Goal: Use online tool/utility: Utilize a website feature to perform a specific function

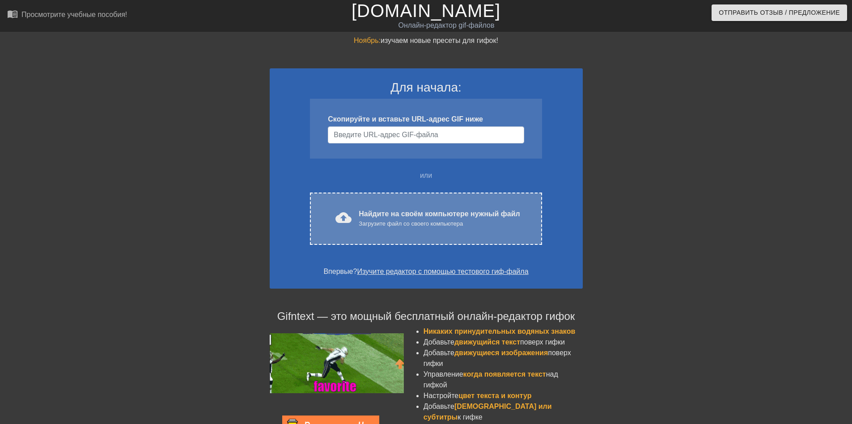
click at [388, 205] on div "cloud_upload загрузить Найдите на своём компьютере нужный файл Загрузите файл с…" at bounding box center [426, 219] width 232 height 52
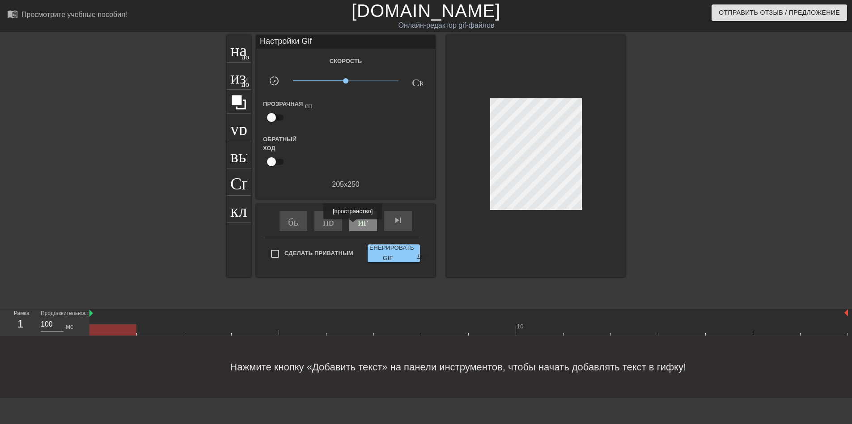
click at [358, 224] on ya-tr-span "играй_арроу" at bounding box center [389, 220] width 63 height 11
drag, startPoint x: 346, startPoint y: 80, endPoint x: 336, endPoint y: 78, distance: 10.4
click at [336, 78] on span "x0.653" at bounding box center [335, 80] width 5 height 5
click at [241, 44] on ya-tr-span "название" at bounding box center [262, 47] width 64 height 17
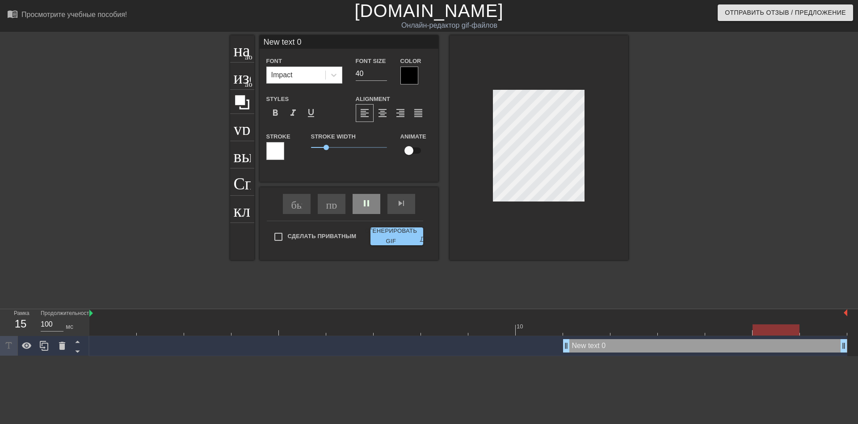
click at [319, 42] on input "New text 0" at bounding box center [349, 41] width 179 height 13
type input "N"
type input "здравствуй"
click at [367, 206] on div "pause" at bounding box center [367, 204] width 28 height 20
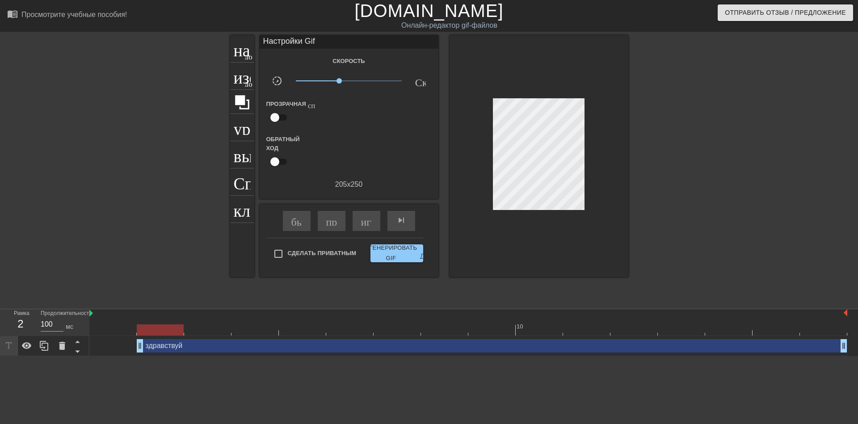
drag, startPoint x: 568, startPoint y: 348, endPoint x: 127, endPoint y: 350, distance: 441.2
click at [127, 350] on div "здравствуй drag_handle - ручка перетаскивания drag_handle - ручка перетаскивания" at bounding box center [468, 345] width 758 height 13
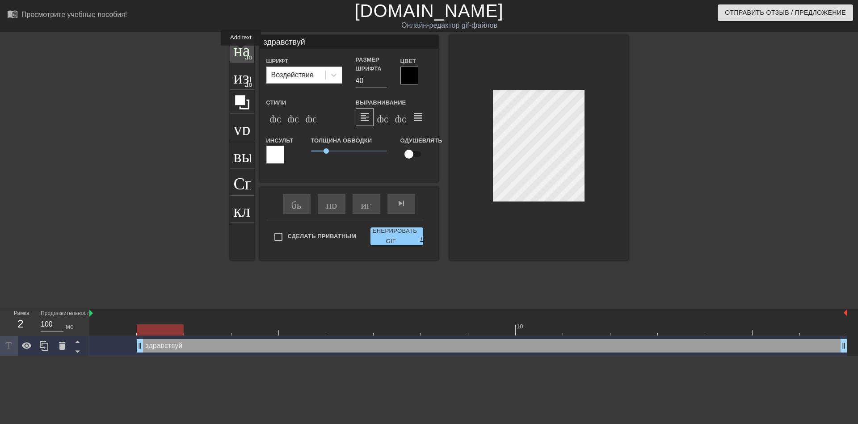
click at [241, 51] on ya-tr-span "название" at bounding box center [266, 47] width 64 height 17
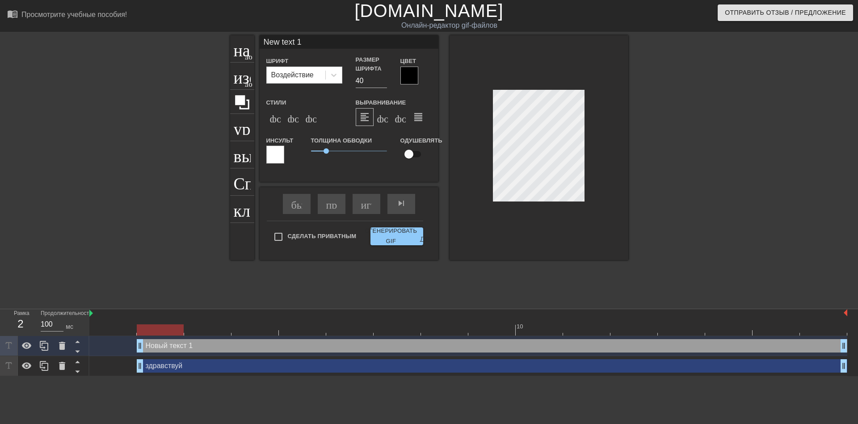
click at [303, 46] on input "New text 1" at bounding box center [349, 41] width 179 height 13
type input "N"
type input "здравствуй"
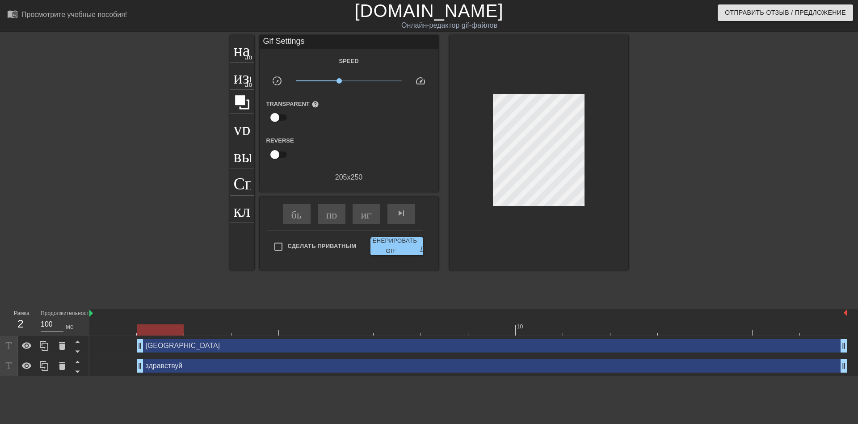
click at [671, 183] on div at bounding box center [706, 169] width 134 height 268
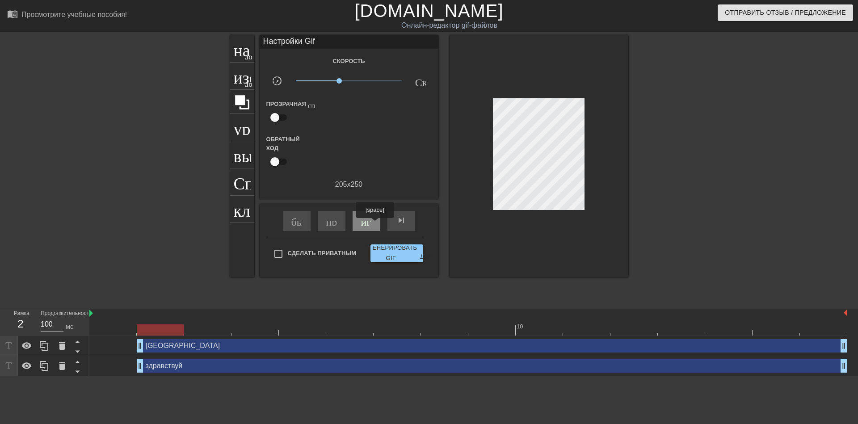
click at [374, 224] on div "играй_арроу" at bounding box center [367, 221] width 28 height 20
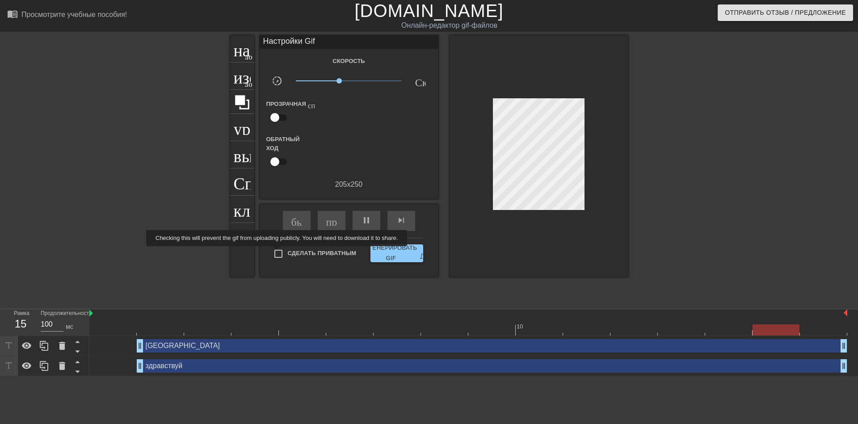
click at [279, 253] on input "Сделать Приватным" at bounding box center [278, 254] width 19 height 19
checkbox input "true"
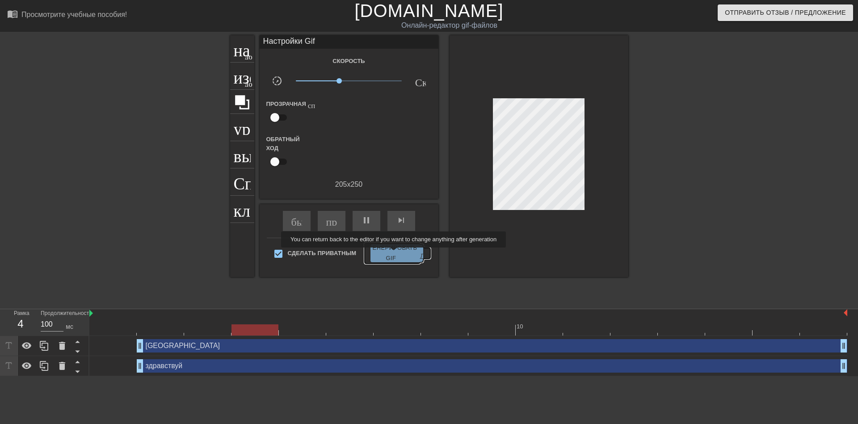
click at [395, 254] on ya-tr-span "Сгенерировать GIF" at bounding box center [391, 253] width 52 height 21
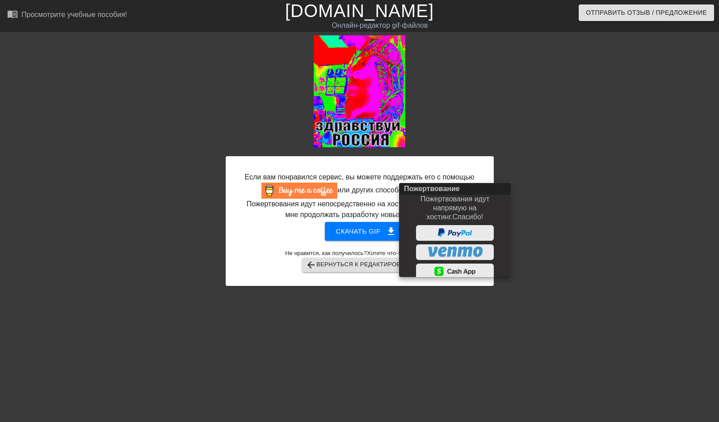
click at [586, 228] on div at bounding box center [359, 211] width 719 height 422
